Goal: Information Seeking & Learning: Learn about a topic

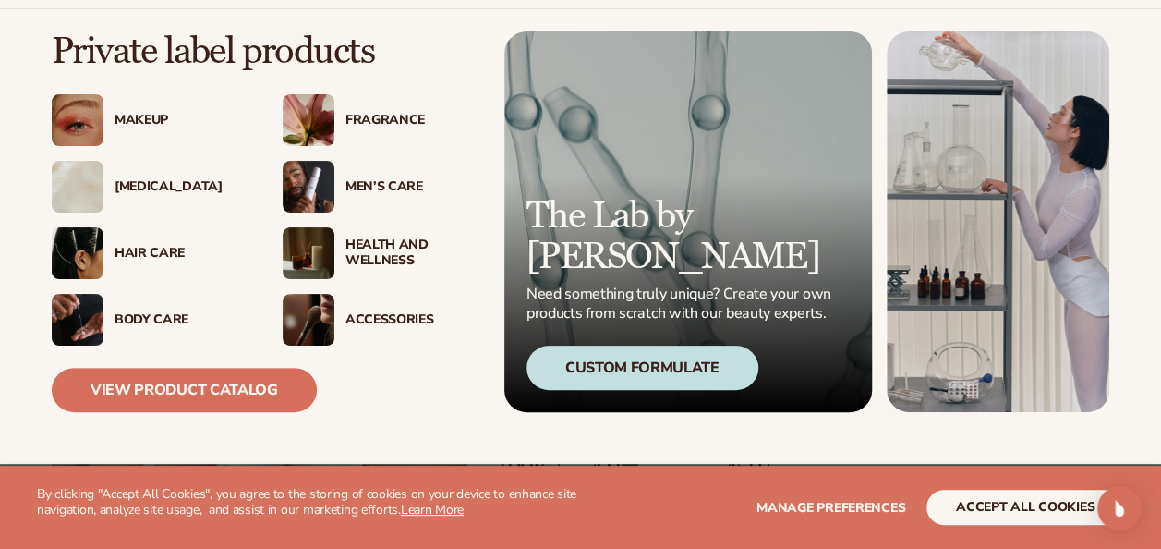
scroll to position [81, 0]
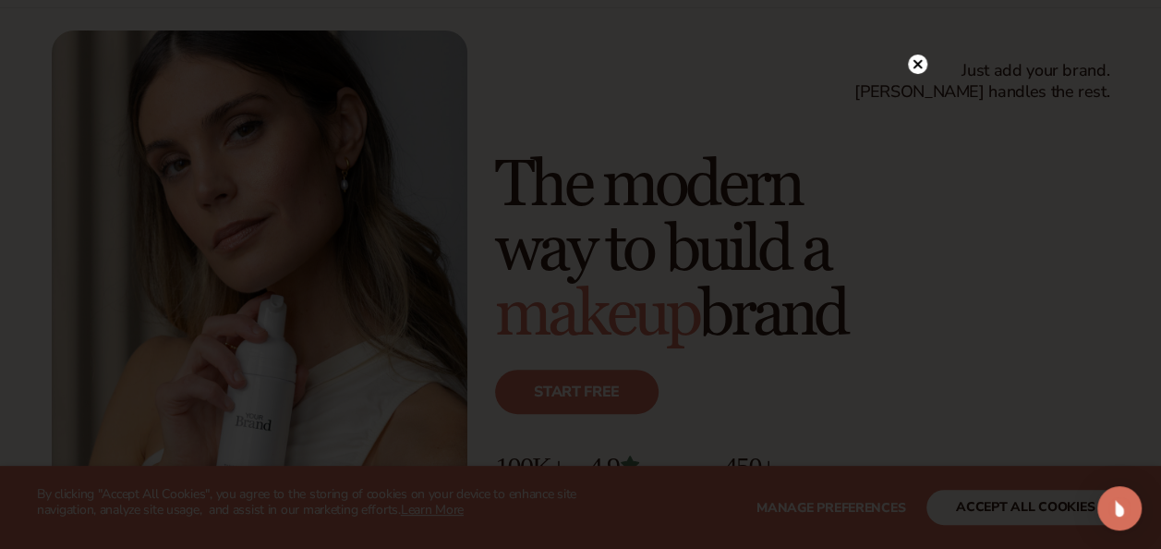
click at [921, 69] on circle at bounding box center [917, 64] width 19 height 19
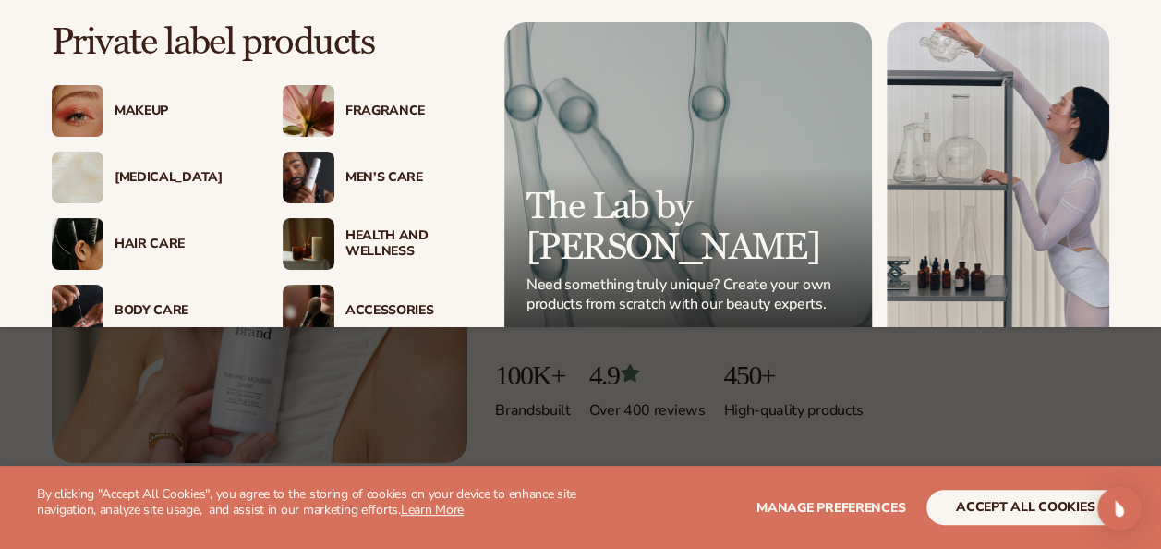
scroll to position [174, 0]
click at [319, 239] on img at bounding box center [309, 244] width 52 height 52
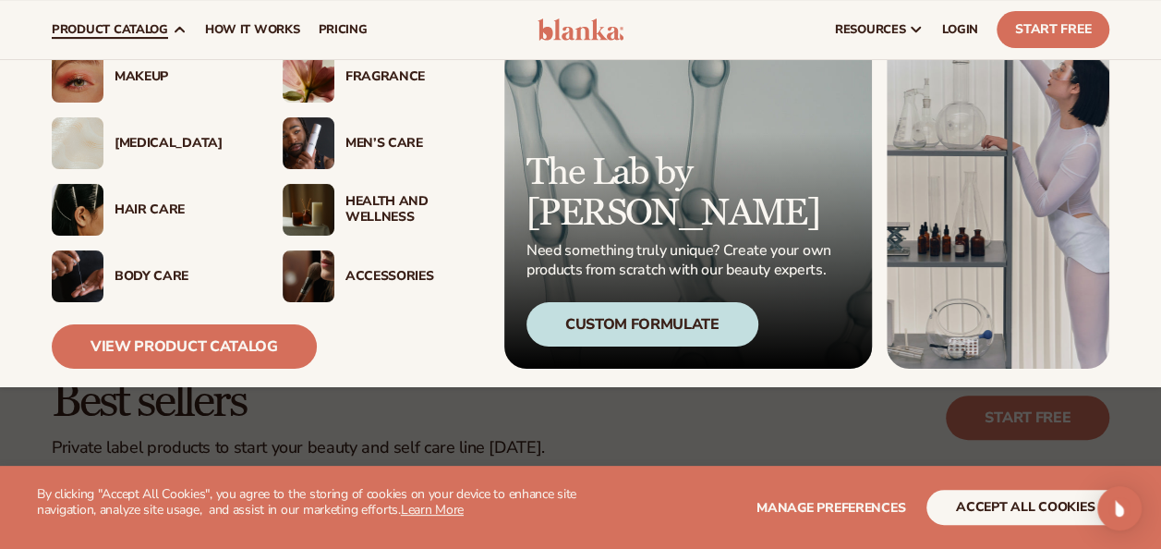
scroll to position [127, 0]
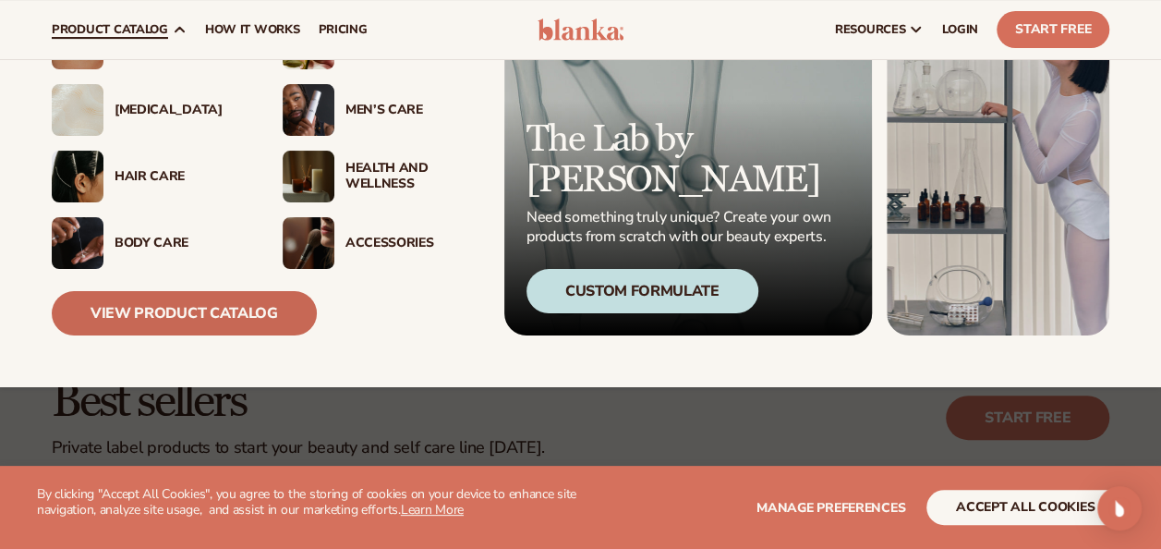
click at [146, 304] on link "View Product Catalog" at bounding box center [184, 313] width 265 height 44
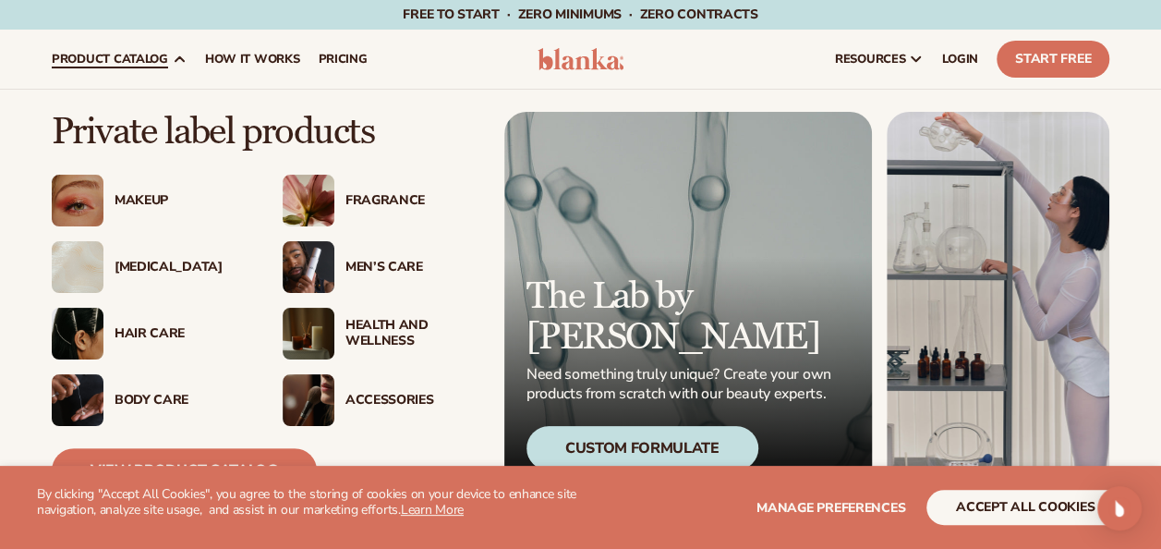
click at [682, 441] on div "Custom Formulate" at bounding box center [643, 448] width 232 height 44
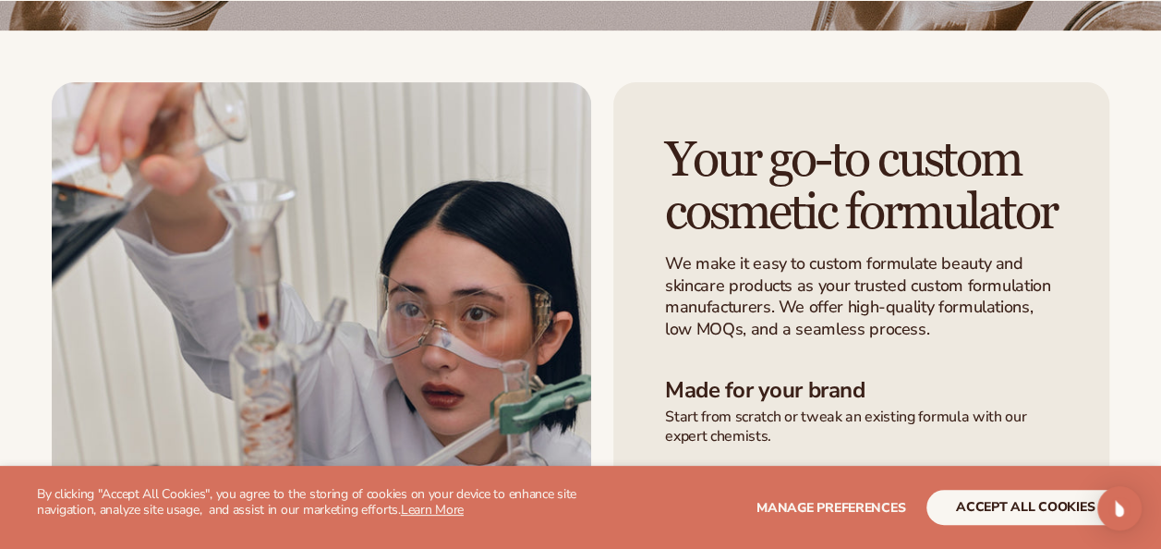
scroll to position [327, 0]
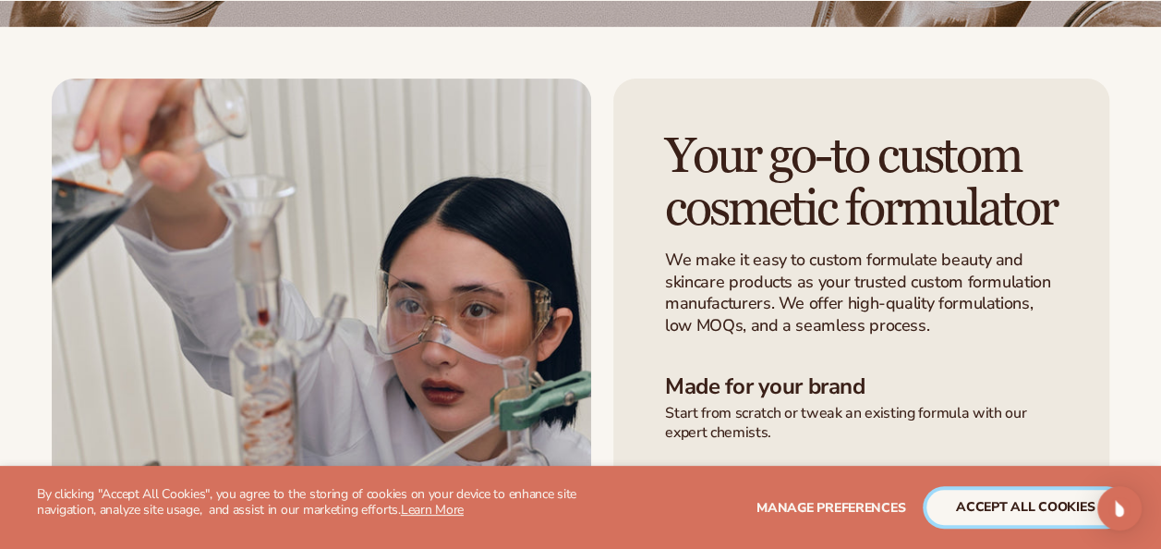
click at [1010, 501] on button "accept all cookies" at bounding box center [1026, 507] width 198 height 35
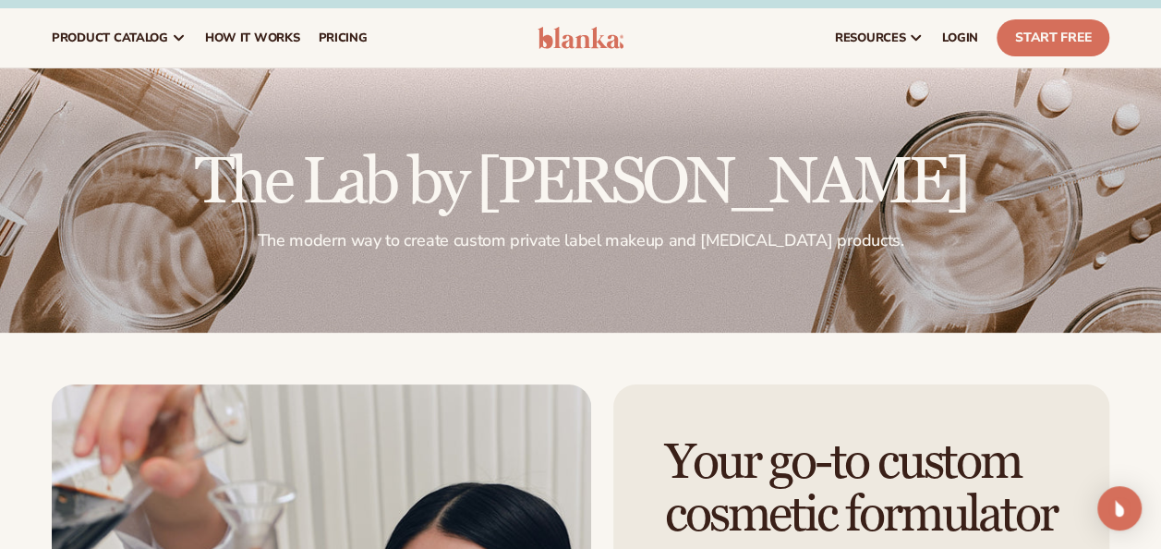
scroll to position [0, 0]
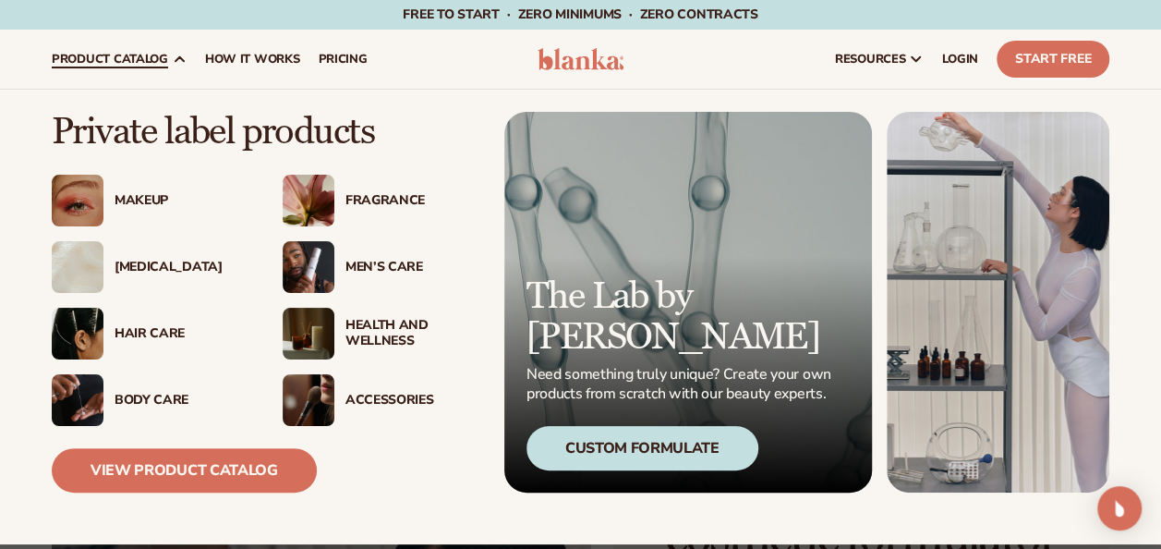
click at [133, 401] on div "Body Care" at bounding box center [180, 401] width 131 height 16
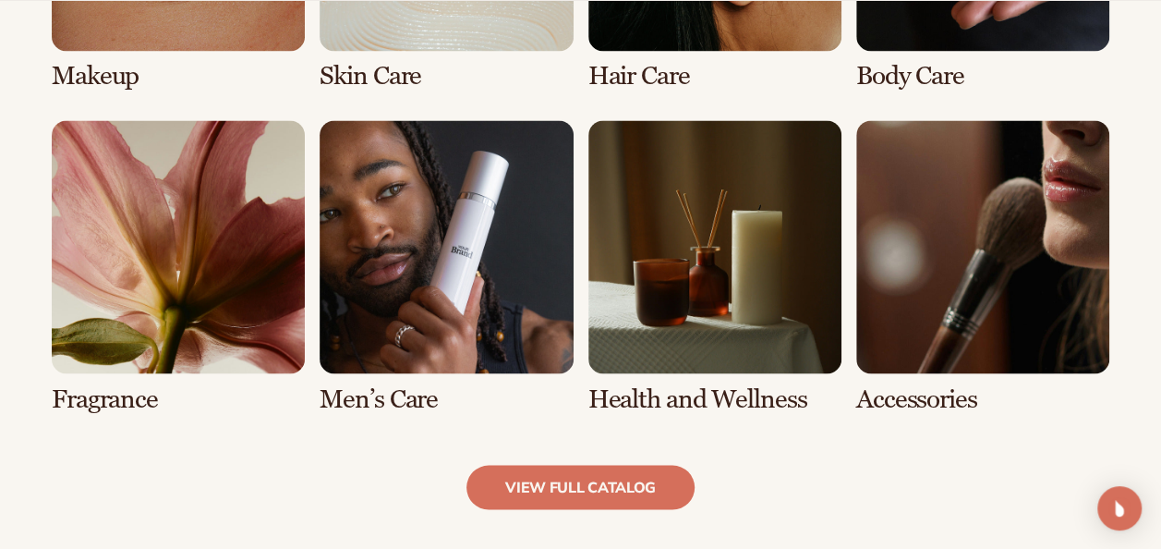
scroll to position [1590, 0]
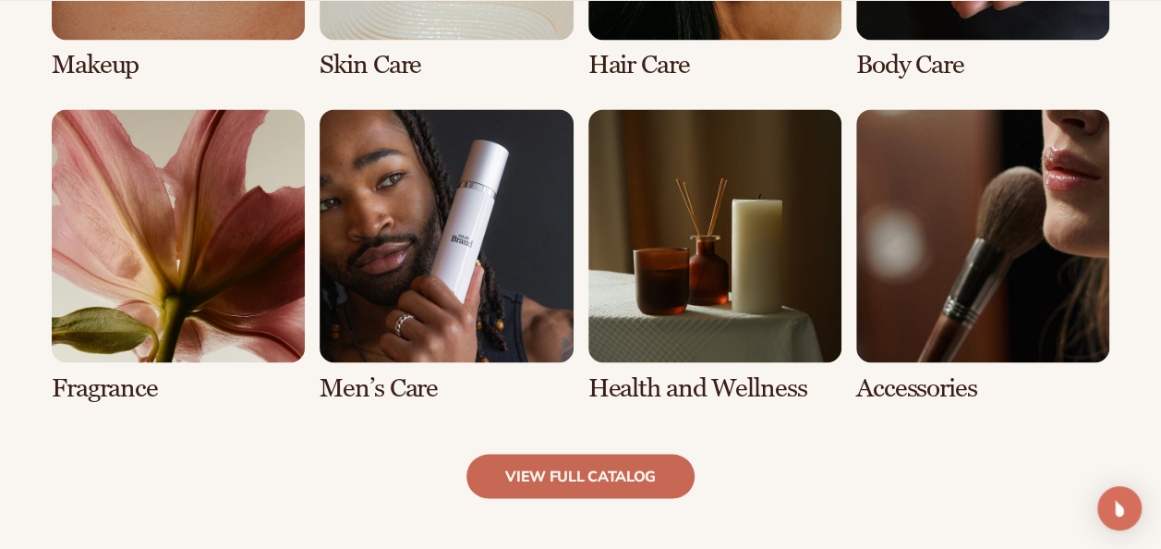
click at [597, 477] on link "view full catalog" at bounding box center [581, 476] width 228 height 44
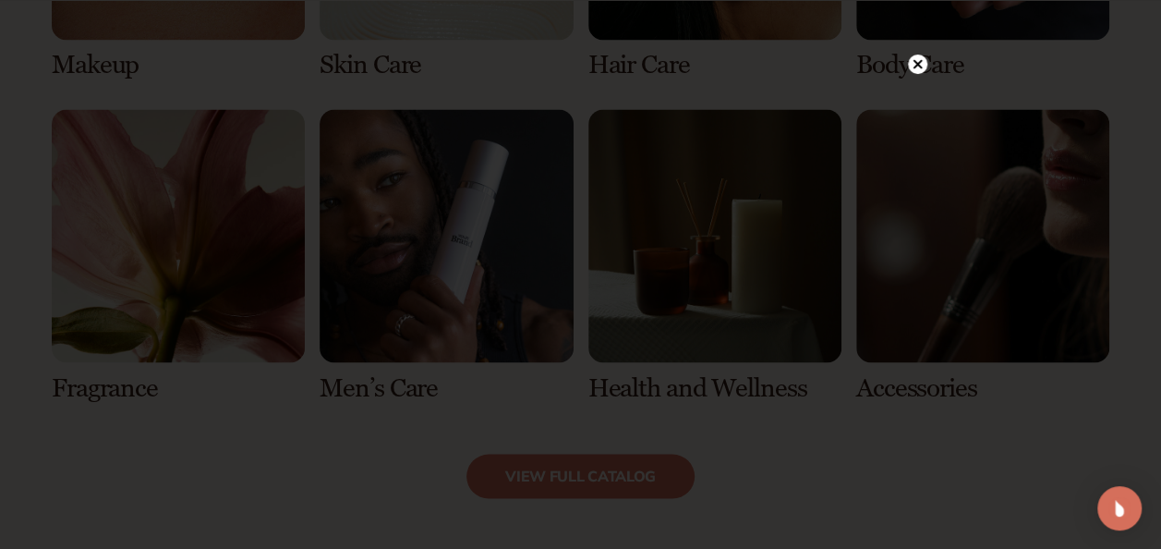
click at [919, 62] on icon at bounding box center [917, 63] width 9 height 9
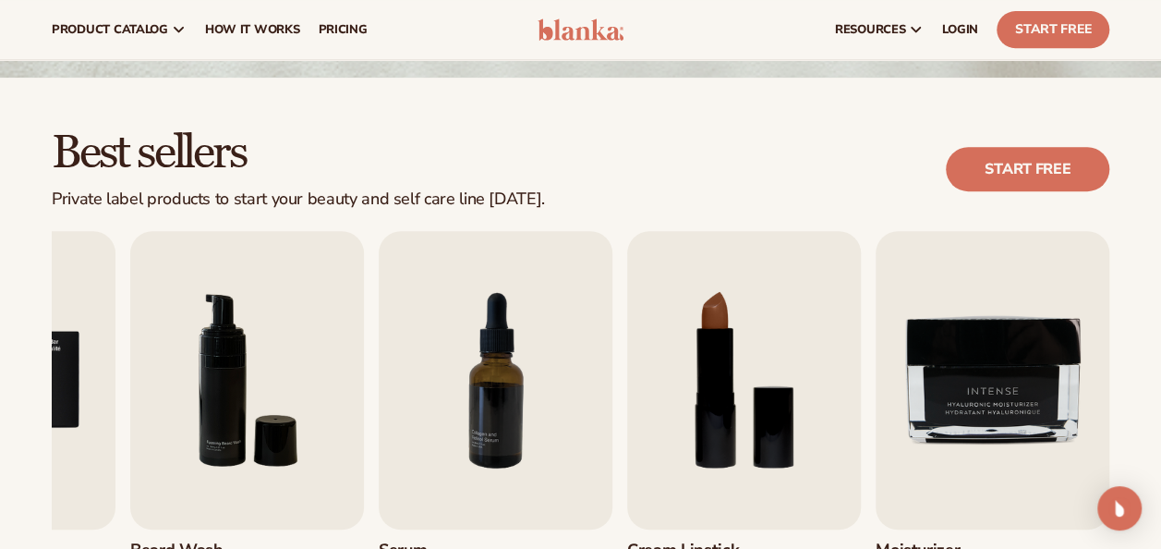
scroll to position [0, 0]
